Goal: Navigation & Orientation: Find specific page/section

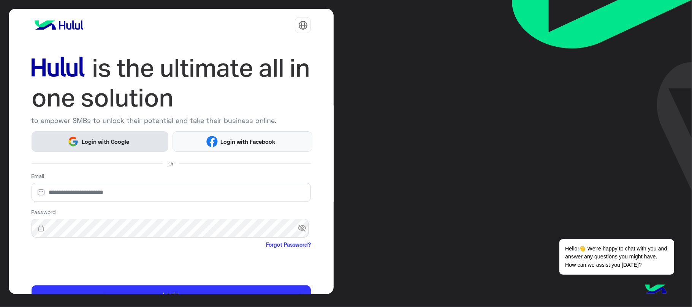
click at [134, 134] on button "Login with Google" at bounding box center [100, 141] width 137 height 20
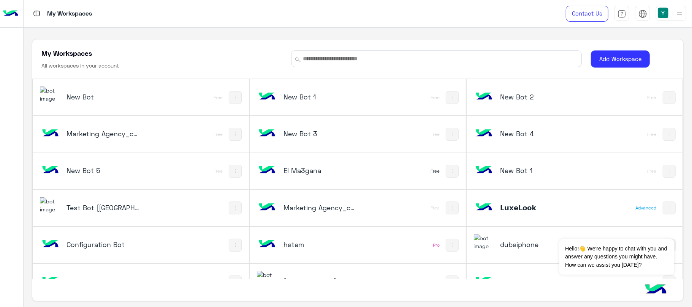
scroll to position [157, 0]
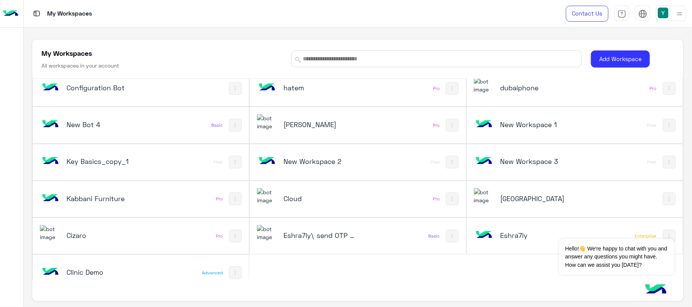
click at [296, 192] on div "Cloud" at bounding box center [317, 199] width 121 height 22
